Goal: Navigation & Orientation: Go to known website

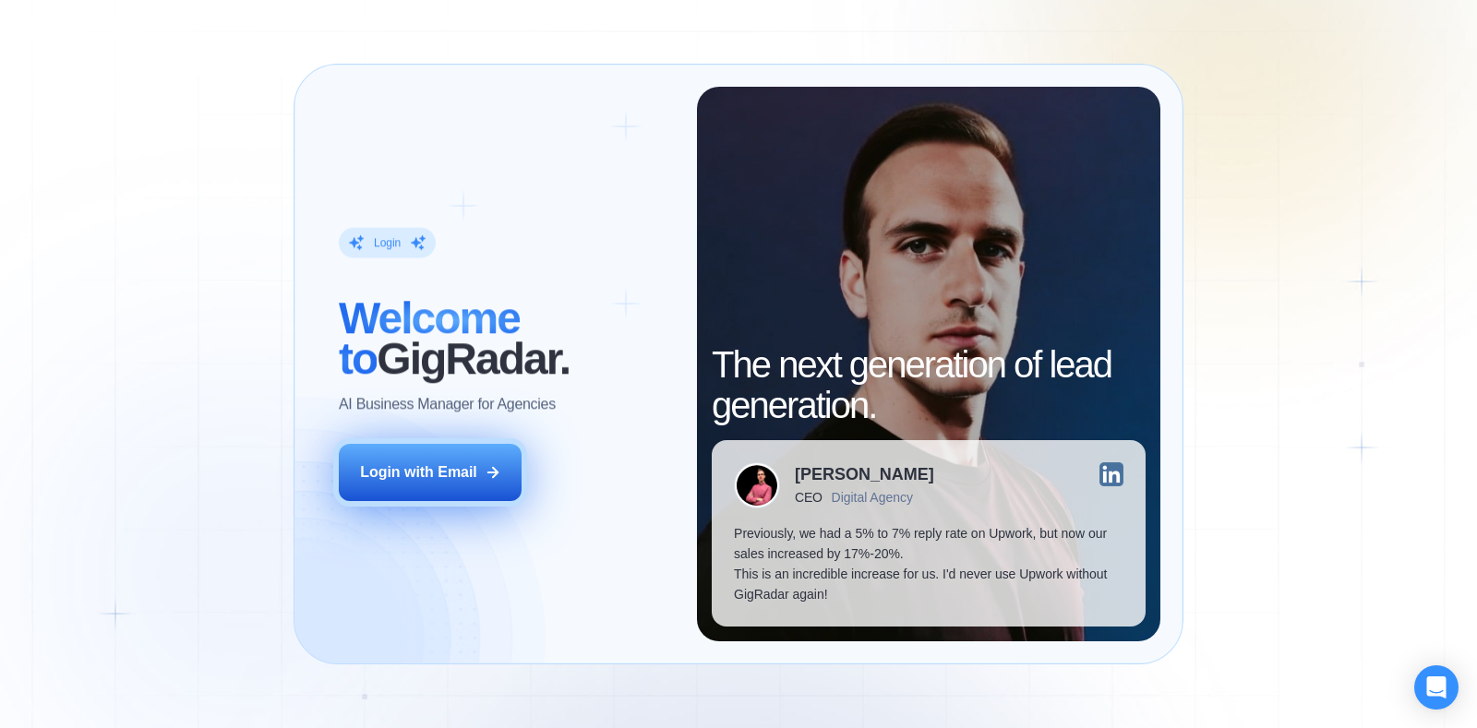
click at [406, 488] on button "Login with Email" at bounding box center [430, 472] width 183 height 57
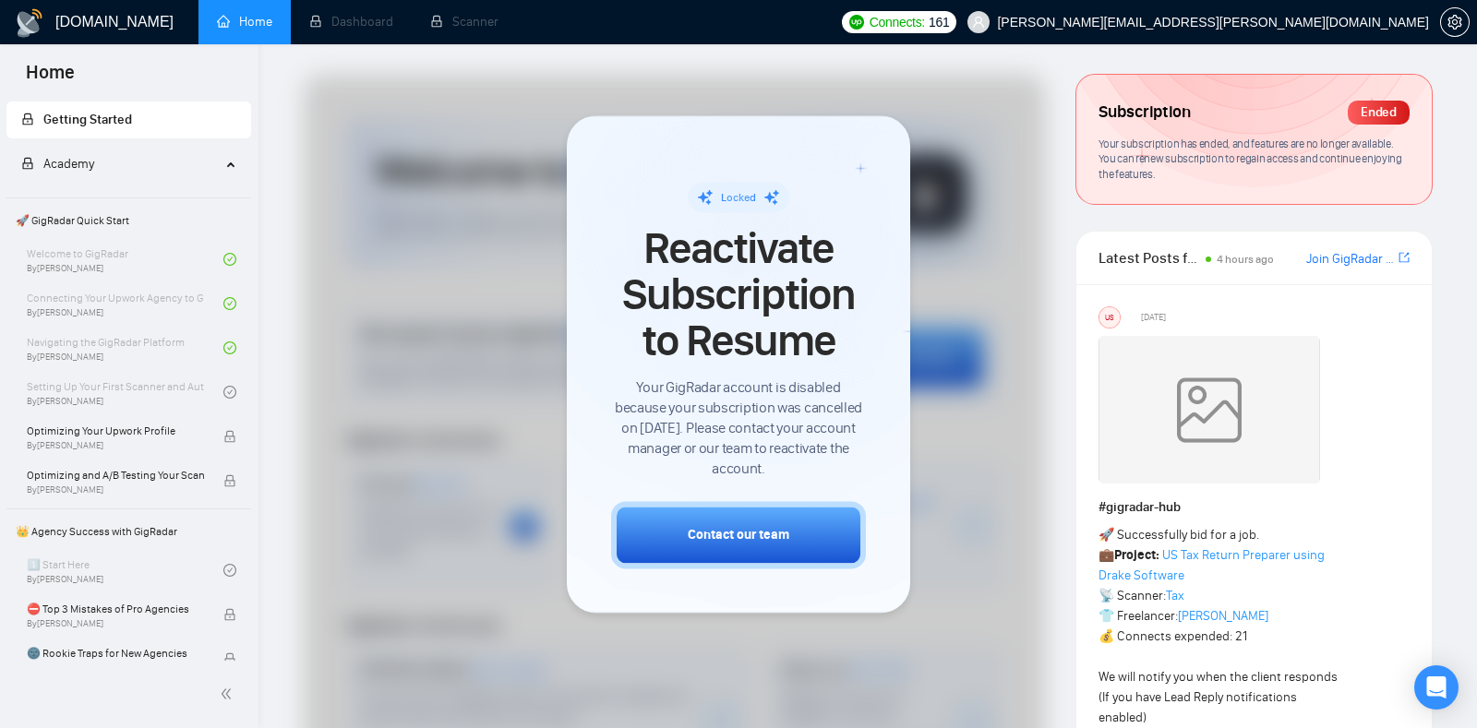
click at [359, 524] on div at bounding box center [674, 549] width 741 height 949
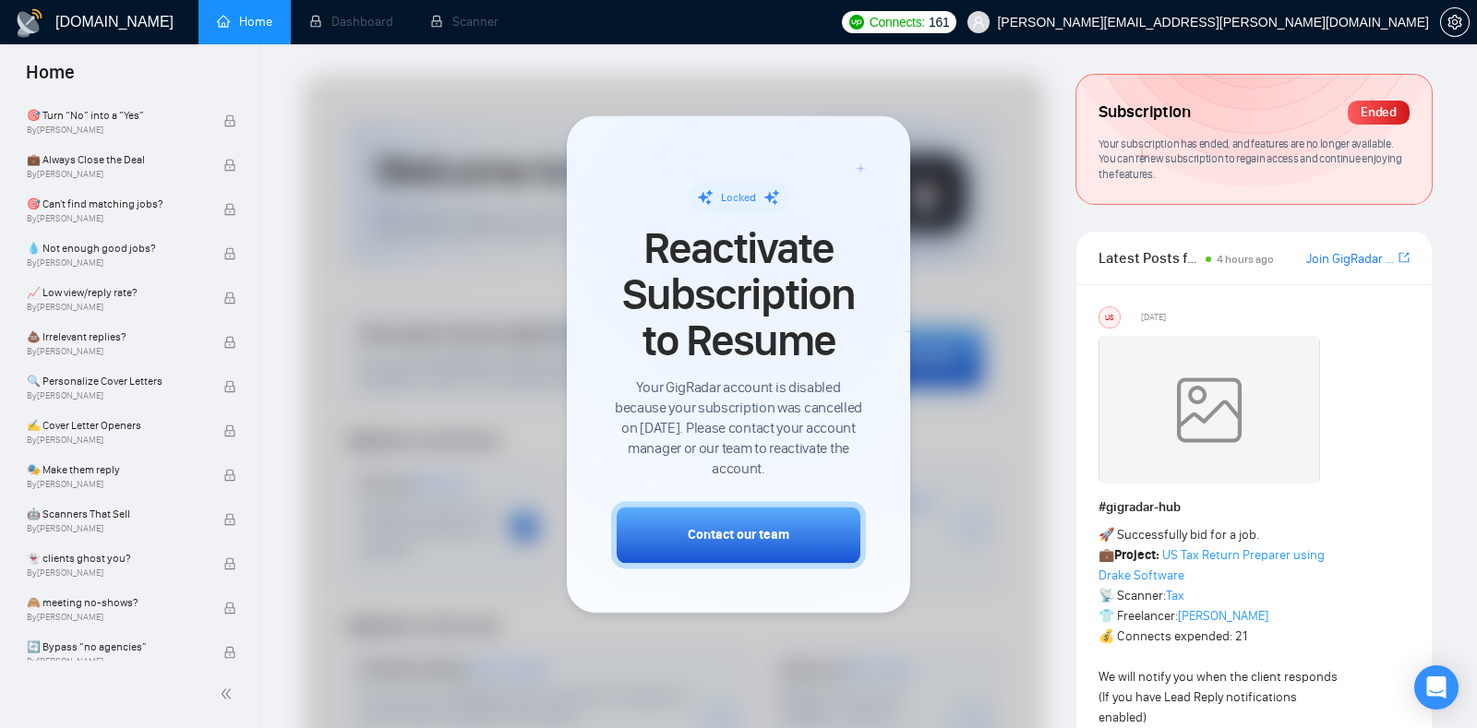
scroll to position [948, 0]
